Goal: Navigation & Orientation: Go to known website

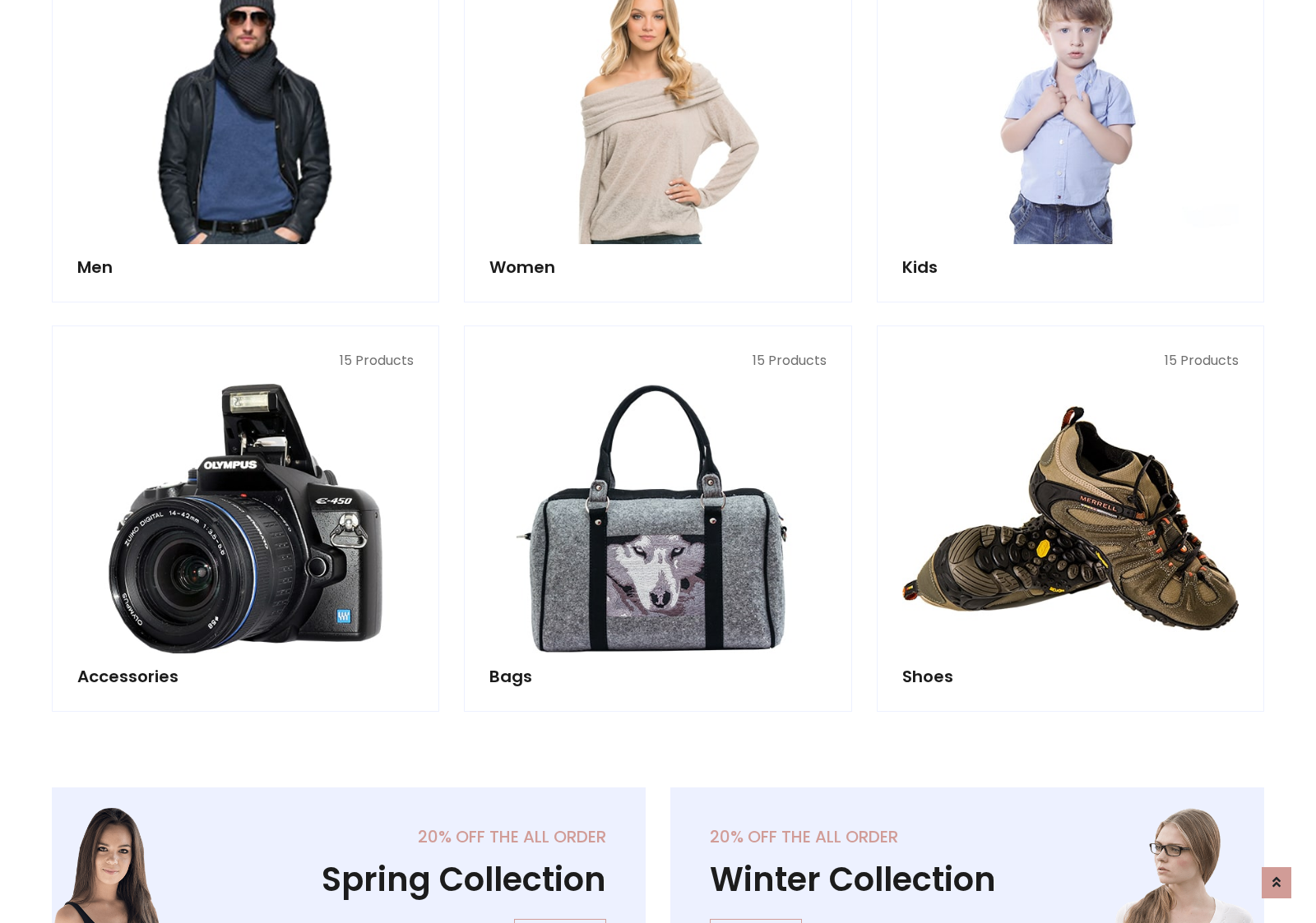
scroll to position [550, 0]
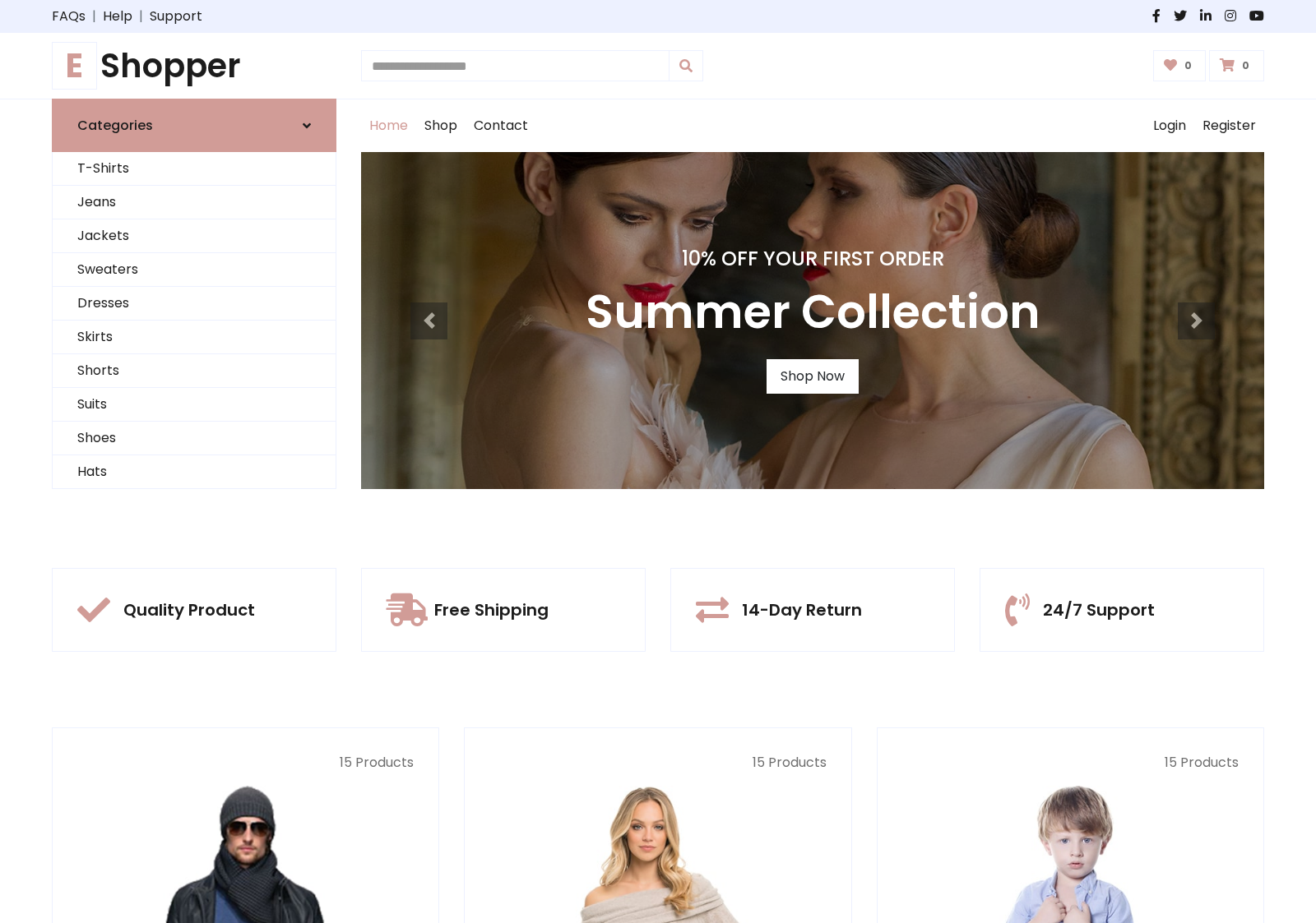
click at [194, 66] on h1 "E Shopper" at bounding box center [193, 66] width 284 height 40
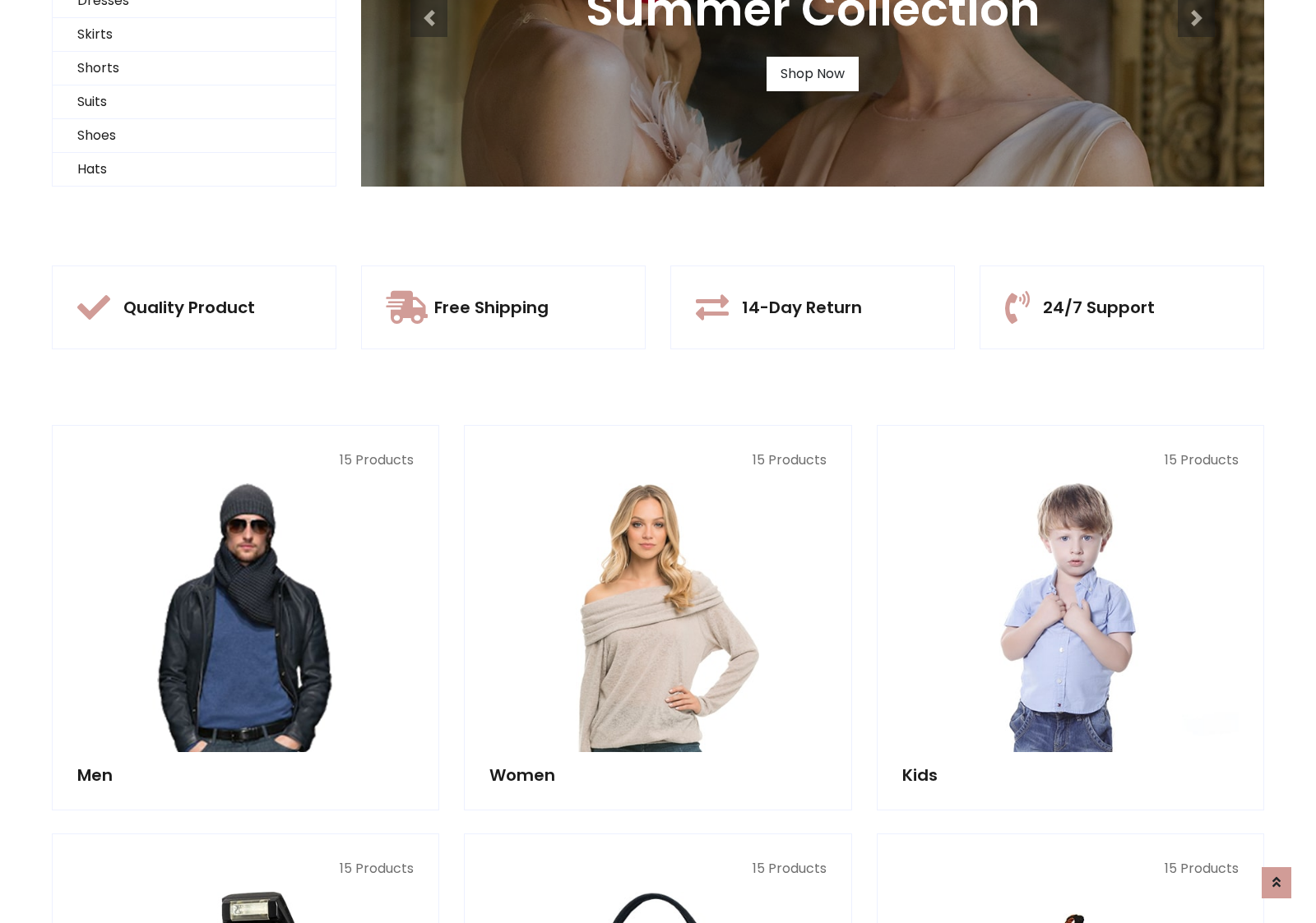
scroll to position [159, 0]
